Goal: Task Accomplishment & Management: Use online tool/utility

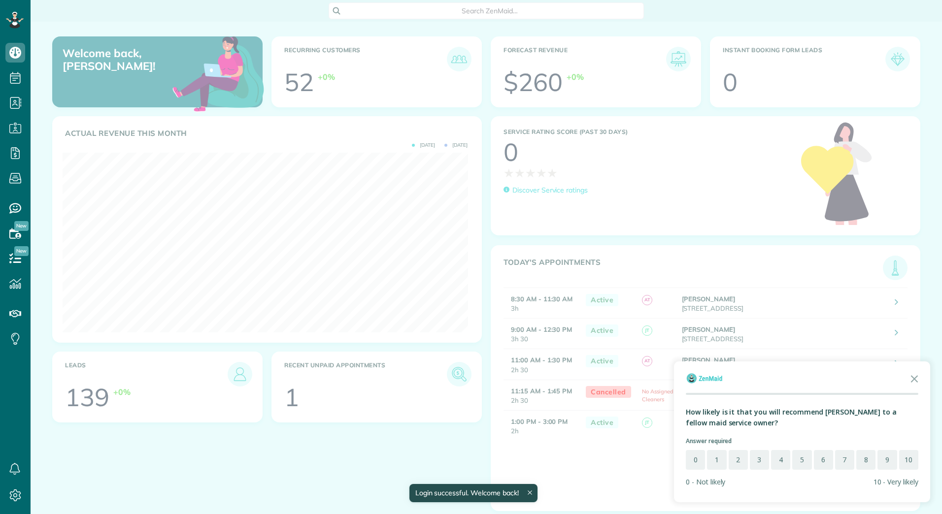
scroll to position [180, 405]
click at [914, 377] on icon "Close the survey" at bounding box center [914, 378] width 20 height 20
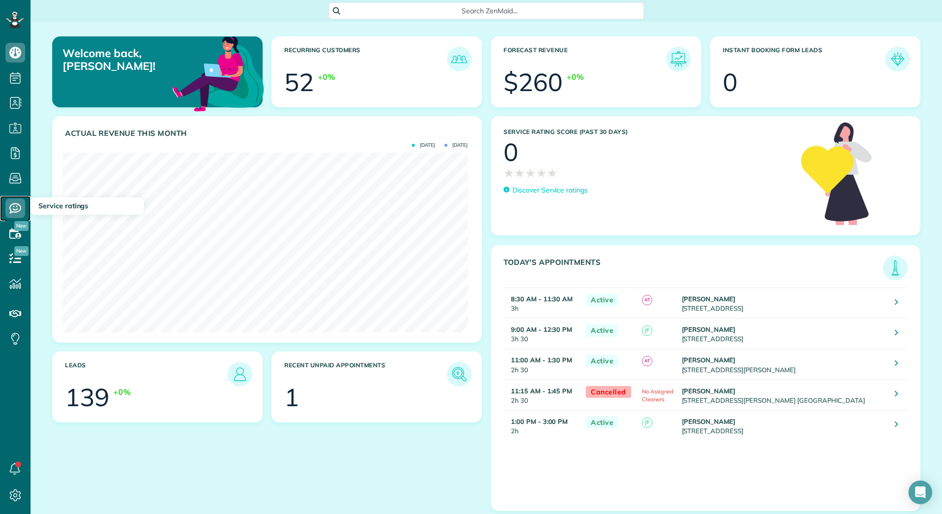
click at [18, 206] on icon at bounding box center [15, 208] width 20 height 20
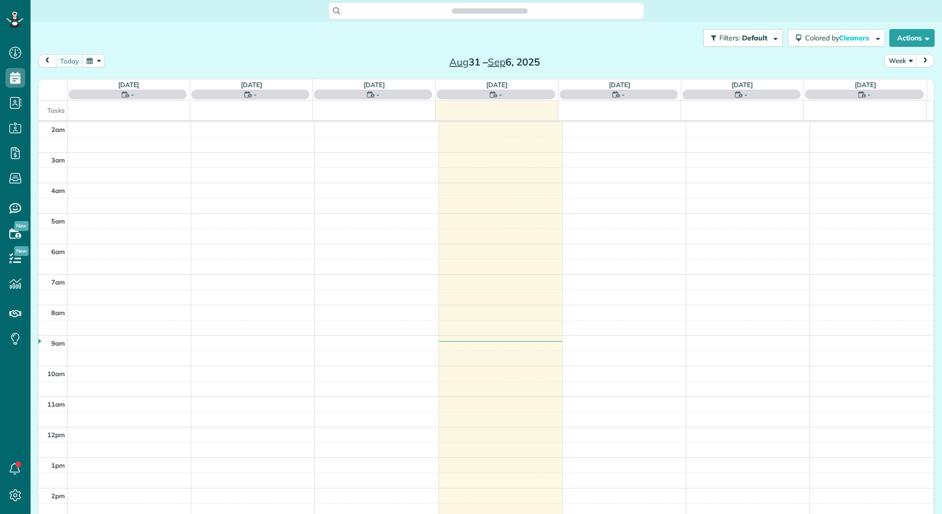
scroll to position [114, 0]
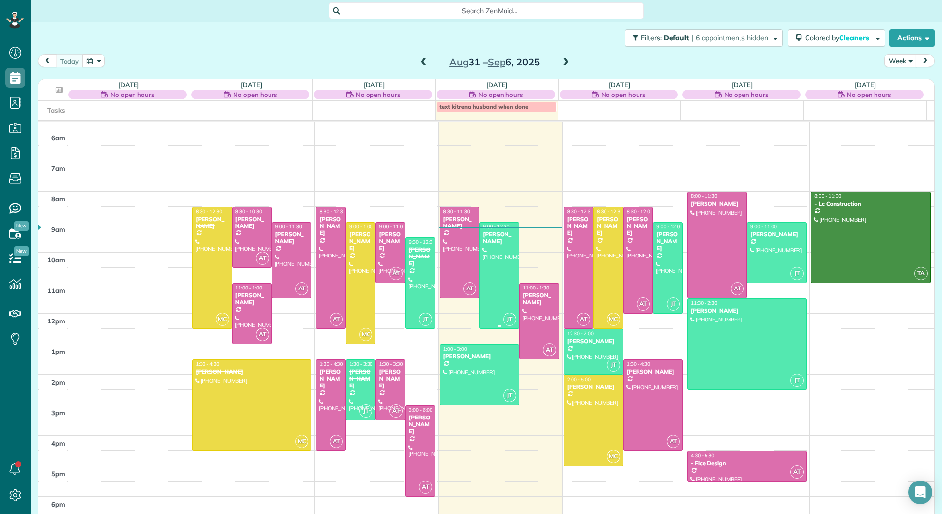
click at [497, 284] on div at bounding box center [499, 276] width 39 height 106
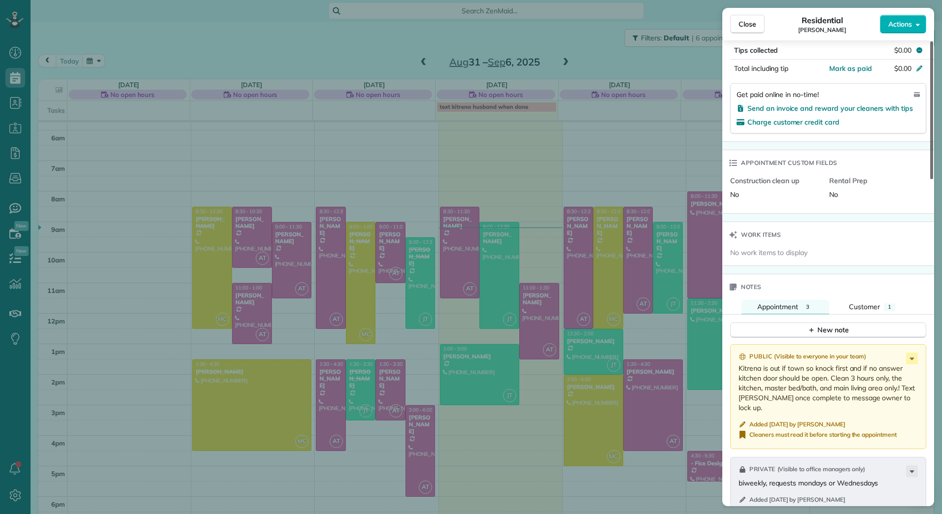
scroll to position [603, 0]
drag, startPoint x: 931, startPoint y: 168, endPoint x: 920, endPoint y: 346, distance: 178.6
click at [930, 179] on div at bounding box center [931, 110] width 3 height 138
